Goal: Browse casually: Explore the website without a specific task or goal

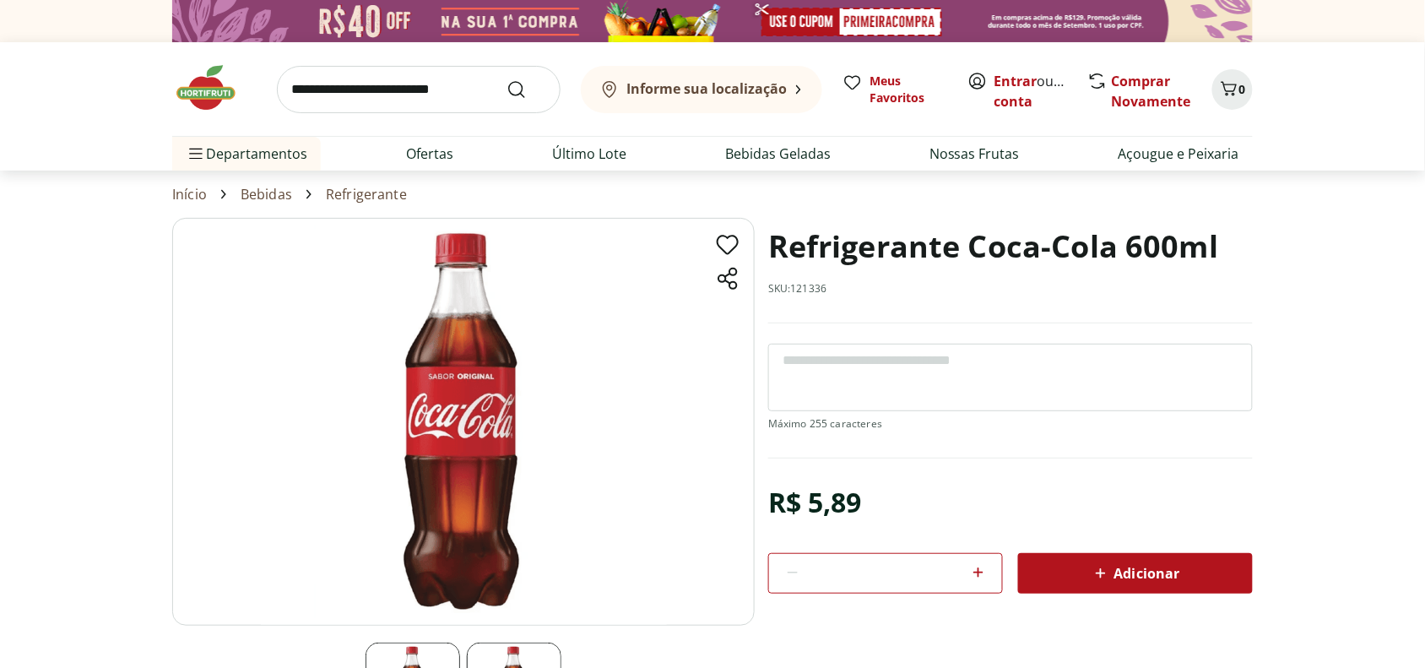
click at [68, 122] on header "Informe sua localização Entrar ou Criar conta 0 Informe sua localização Meus Fa…" at bounding box center [712, 106] width 1425 height 128
